Goal: Navigation & Orientation: Find specific page/section

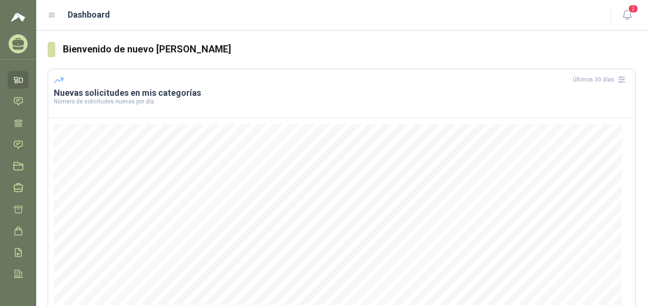
click at [19, 76] on icon at bounding box center [18, 80] width 10 height 10
click at [20, 100] on icon at bounding box center [18, 102] width 8 height 8
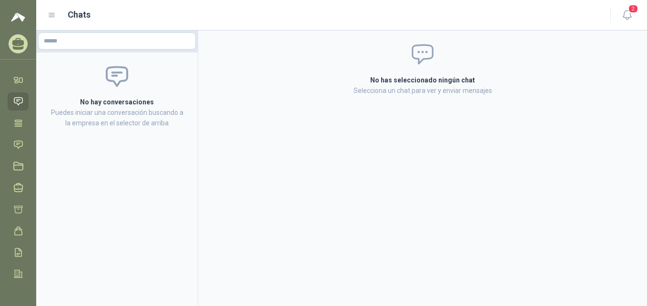
click at [21, 46] on icon at bounding box center [18, 42] width 12 height 8
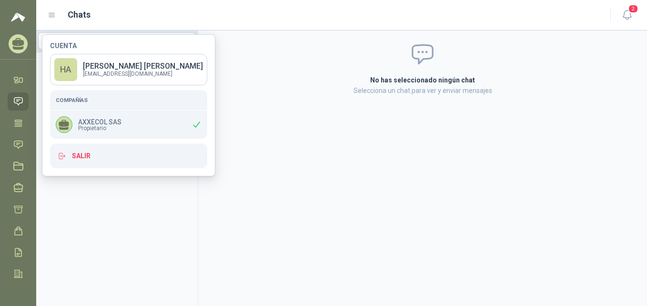
click at [90, 128] on span "Propietario" at bounding box center [99, 128] width 43 height 6
click at [18, 123] on icon at bounding box center [18, 123] width 10 height 10
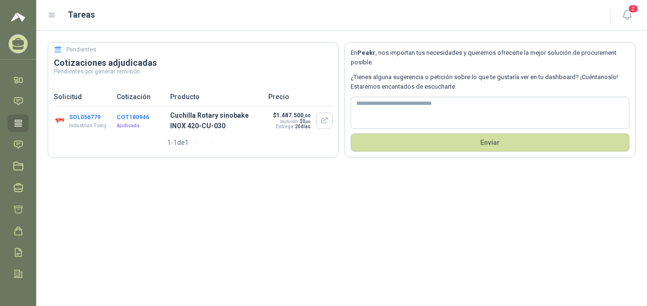
click at [127, 115] on button "COT180946" at bounding box center [133, 117] width 32 height 7
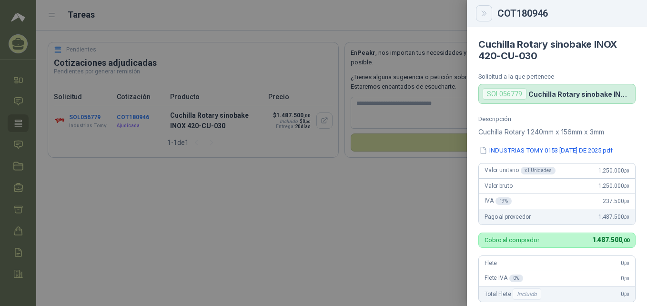
click at [482, 17] on icon "Close" at bounding box center [484, 14] width 8 height 8
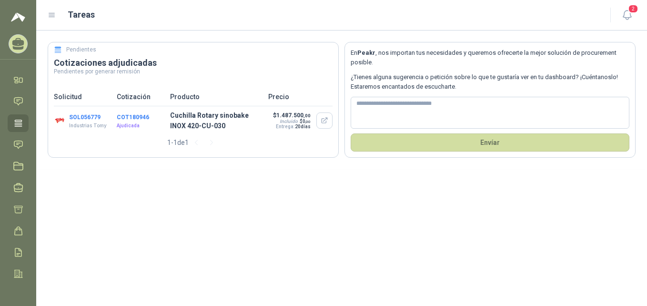
click at [79, 115] on button "SOL056779" at bounding box center [84, 117] width 31 height 7
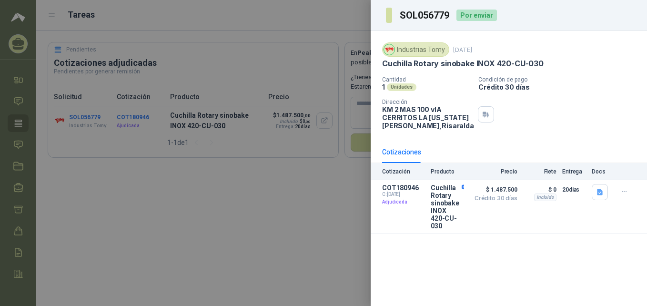
click at [349, 210] on div at bounding box center [323, 153] width 647 height 306
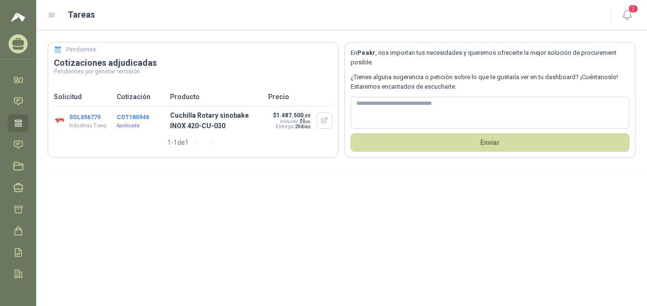
click at [15, 121] on icon at bounding box center [18, 123] width 7 height 6
click at [19, 166] on icon at bounding box center [18, 166] width 10 height 10
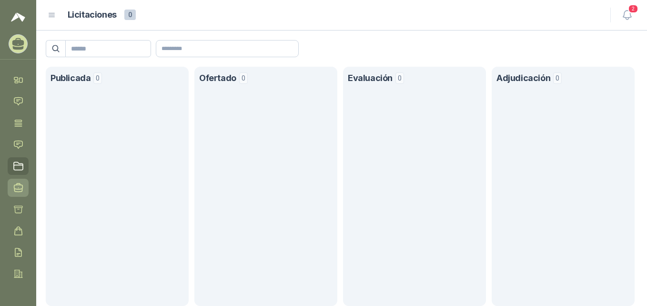
click at [20, 186] on icon at bounding box center [18, 187] width 10 height 10
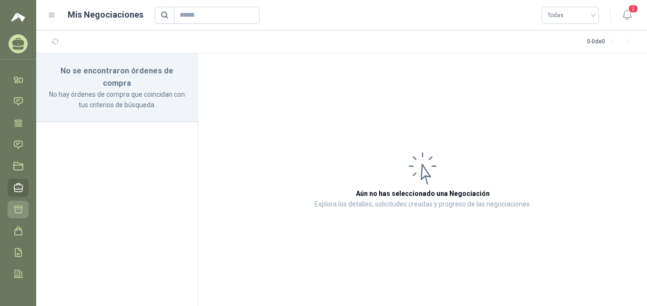
click at [16, 209] on icon at bounding box center [18, 209] width 10 height 10
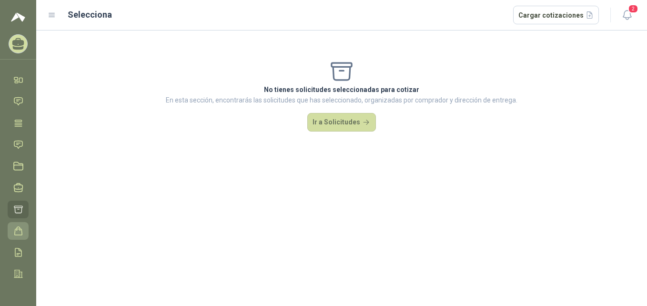
click at [22, 232] on icon at bounding box center [19, 231] width 8 height 8
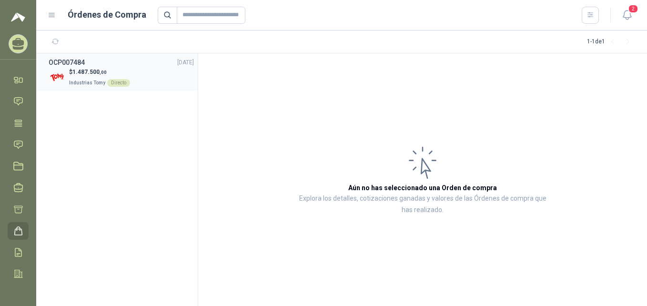
click at [77, 75] on span "1.487.500 ,00" at bounding box center [89, 72] width 34 height 7
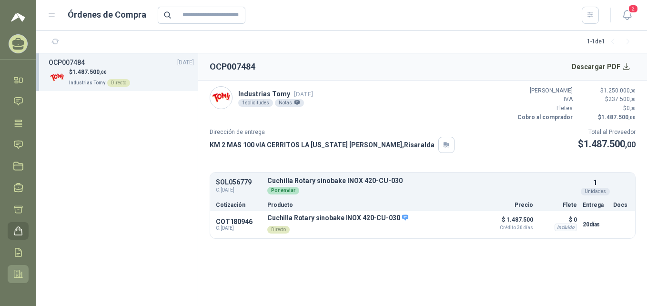
click at [19, 273] on icon at bounding box center [18, 274] width 10 height 10
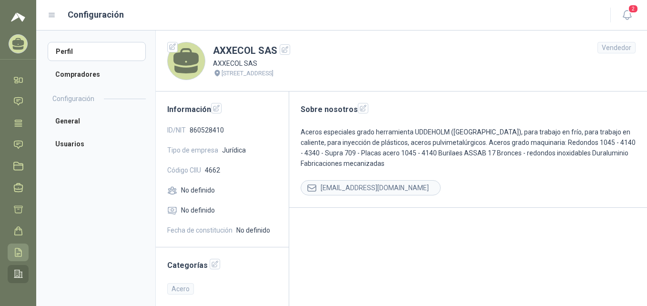
click at [20, 252] on icon at bounding box center [18, 252] width 10 height 10
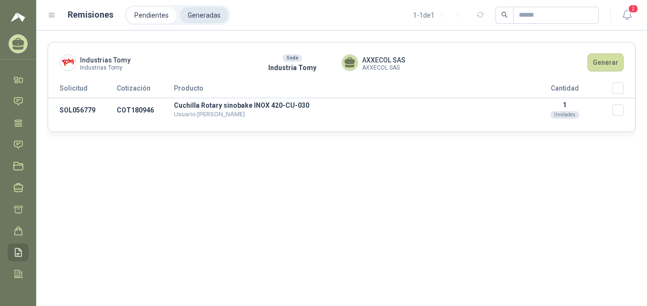
click at [196, 16] on li "Generadas" at bounding box center [204, 15] width 48 height 16
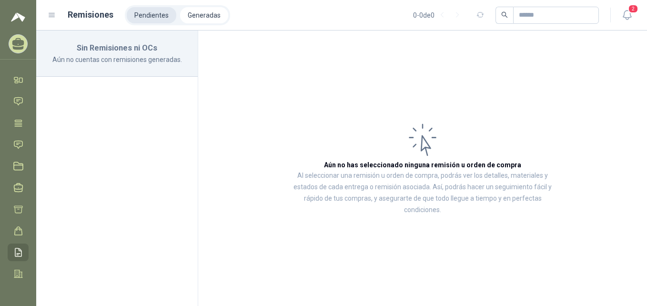
click at [160, 16] on li "Pendientes" at bounding box center [152, 15] width 50 height 16
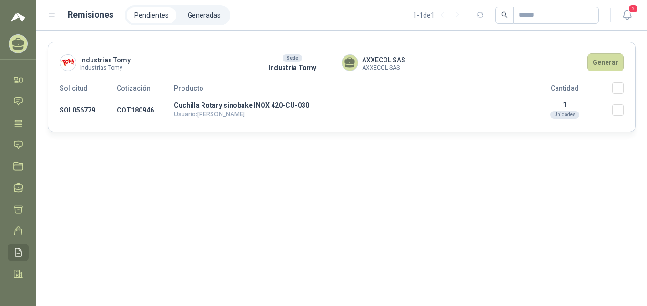
click at [99, 16] on h1 "Remisiones" at bounding box center [91, 14] width 46 height 13
click at [151, 13] on li "Pendientes" at bounding box center [152, 15] width 50 height 16
click at [24, 230] on ul "Inicio Chat Tareas Solicitudes Licitaciones Negociaciones Cotizar Órdenes de Co…" at bounding box center [18, 177] width 36 height 212
click at [19, 232] on icon at bounding box center [18, 231] width 10 height 10
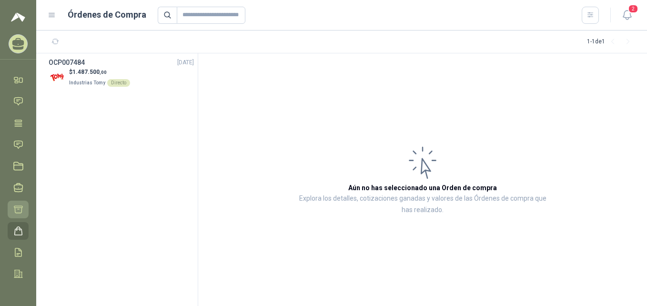
click at [19, 205] on icon at bounding box center [18, 209] width 10 height 10
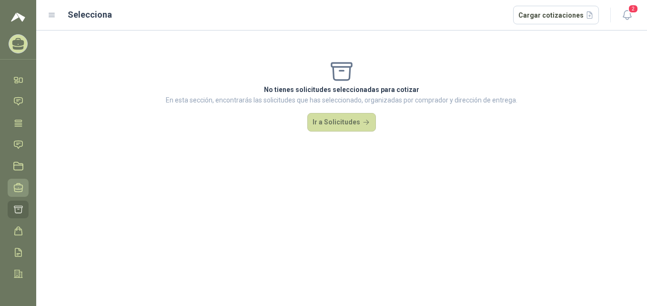
click at [20, 187] on icon at bounding box center [18, 187] width 10 height 10
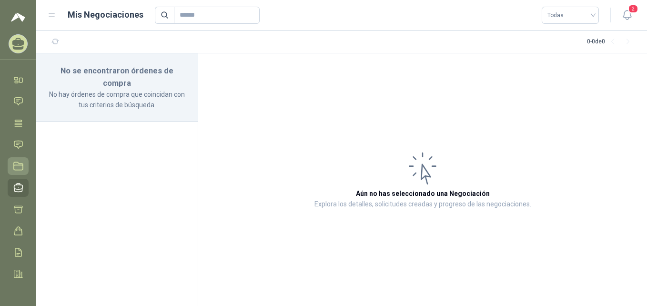
click at [19, 165] on icon at bounding box center [18, 166] width 9 height 8
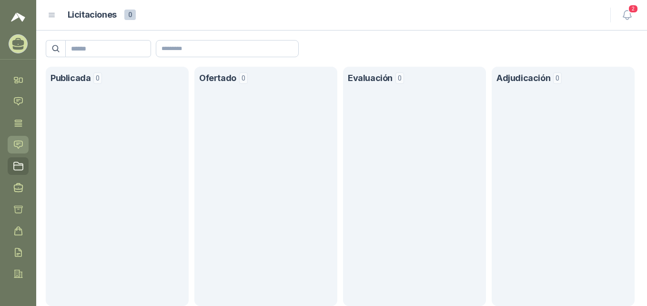
click at [19, 140] on icon at bounding box center [18, 145] width 10 height 10
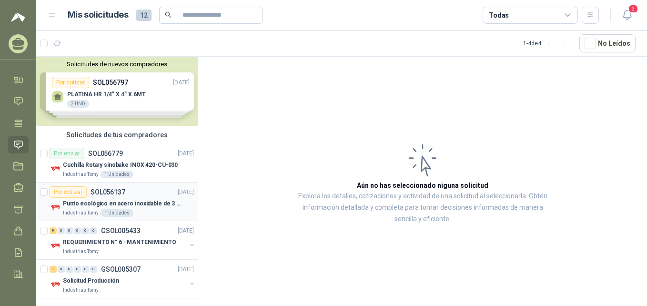
scroll to position [2, 0]
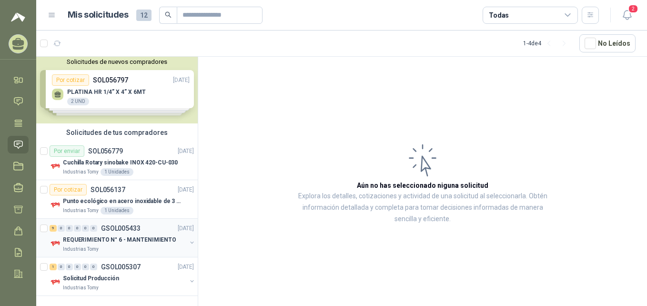
click at [101, 232] on div "9 0 0 0 0 0 GSOL005433 [DATE]" at bounding box center [123, 227] width 146 height 11
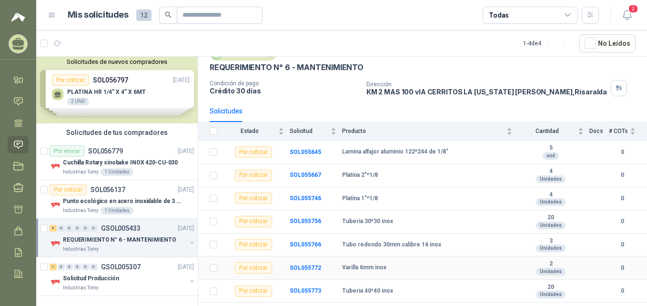
scroll to position [83, 0]
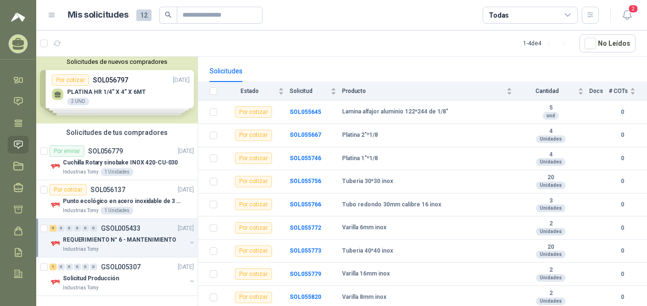
click at [120, 88] on div "Solicitudes de nuevos compradores Por cotizar SOL056797 [DATE] PLATINA HR 1/4” …" at bounding box center [116, 88] width 161 height 69
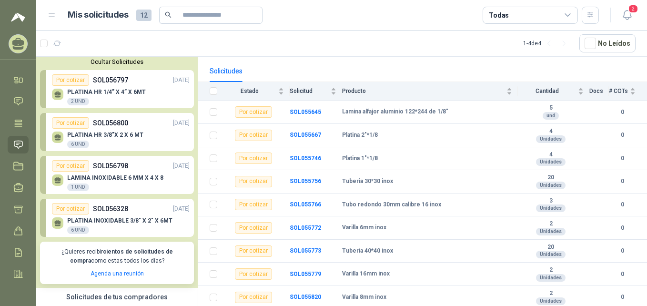
click at [120, 87] on div "PLATINA HR 1/4” X 4” X 6MT 2 UND" at bounding box center [121, 96] width 138 height 20
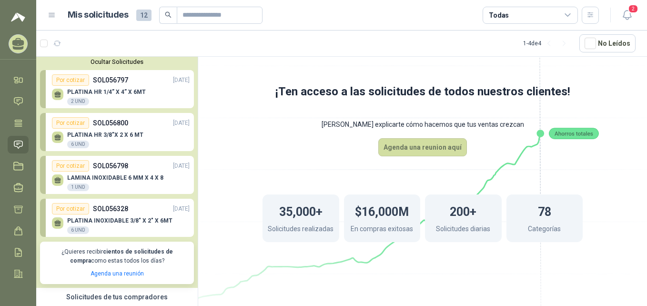
click at [120, 87] on div "PLATINA HR 1/4” X 4” X 6MT 2 UND" at bounding box center [121, 96] width 138 height 20
click at [96, 137] on p "PLATINA HR 3/8"X 2 X 6 MT" at bounding box center [105, 134] width 76 height 7
click at [116, 69] on div "Ocultar Solicitudes Por cotizar SOL056797 [DATE] PLATINA HR 1/4” X 4” X 6MT 2 U…" at bounding box center [116, 170] width 161 height 233
click at [17, 129] on link "Tareas" at bounding box center [18, 123] width 21 height 18
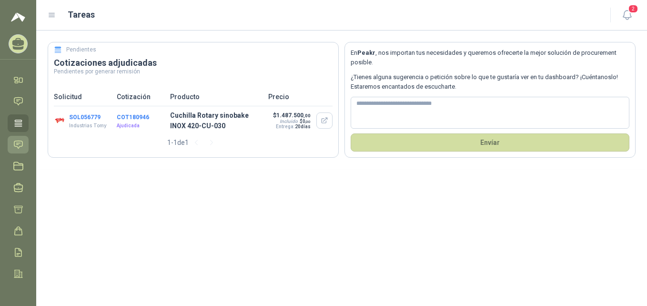
click at [18, 143] on icon at bounding box center [18, 145] width 8 height 8
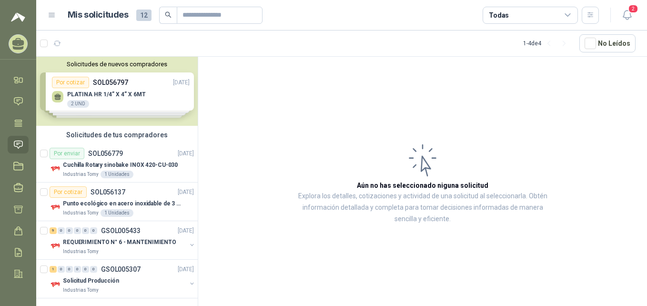
click at [92, 96] on div "Solicitudes de nuevos compradores Por cotizar SOL056797 [DATE] PLATINA HR 1/4” …" at bounding box center [116, 91] width 161 height 69
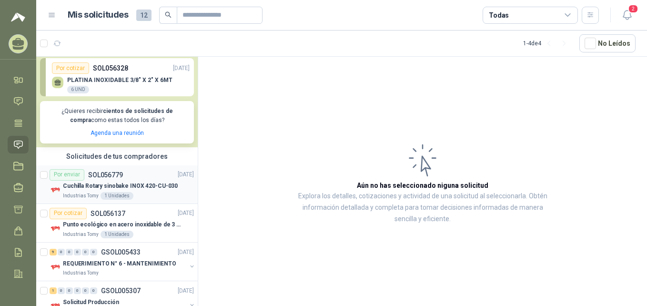
scroll to position [167, 0]
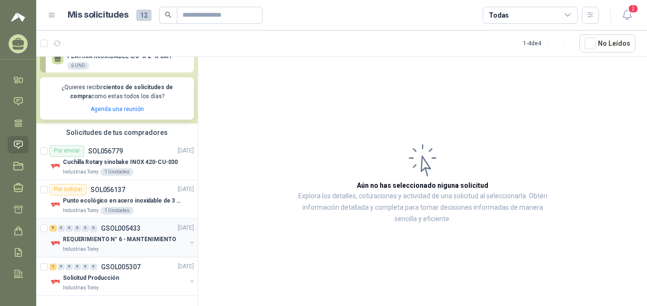
click at [140, 242] on p "REQUERIMIENTO N° 6 - MANTENIMIENTO" at bounding box center [119, 239] width 113 height 9
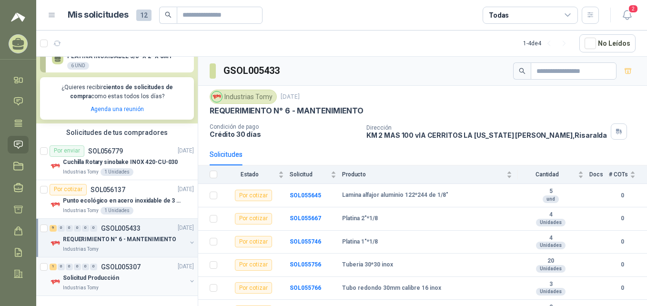
click at [125, 274] on div "Solicitud Producción" at bounding box center [124, 277] width 123 height 11
